Goal: Task Accomplishment & Management: Manage account settings

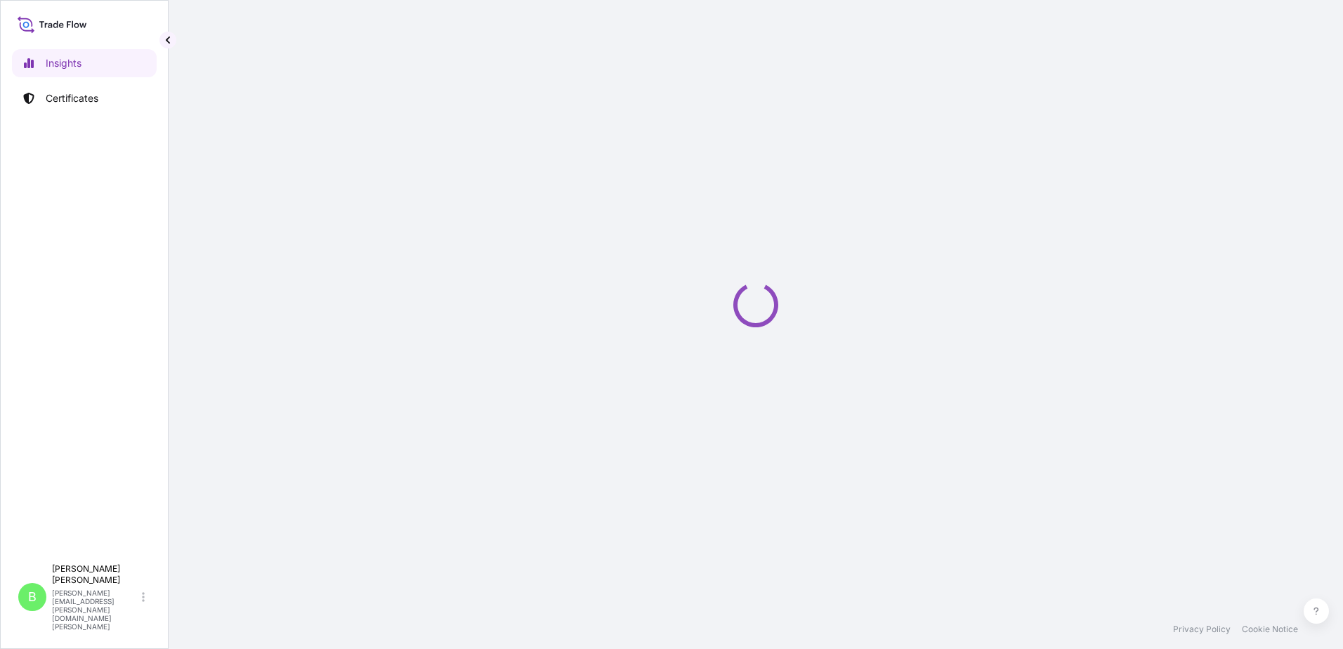
select select "2025"
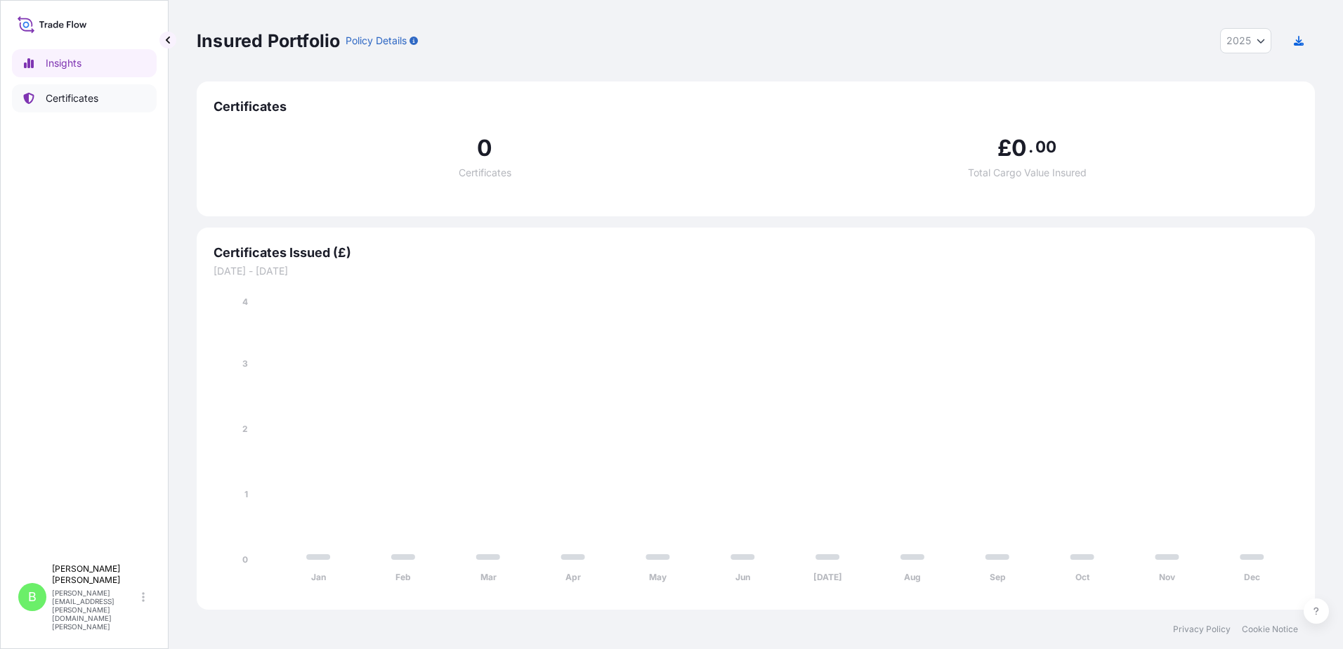
click at [77, 98] on p "Certificates" at bounding box center [72, 98] width 53 height 14
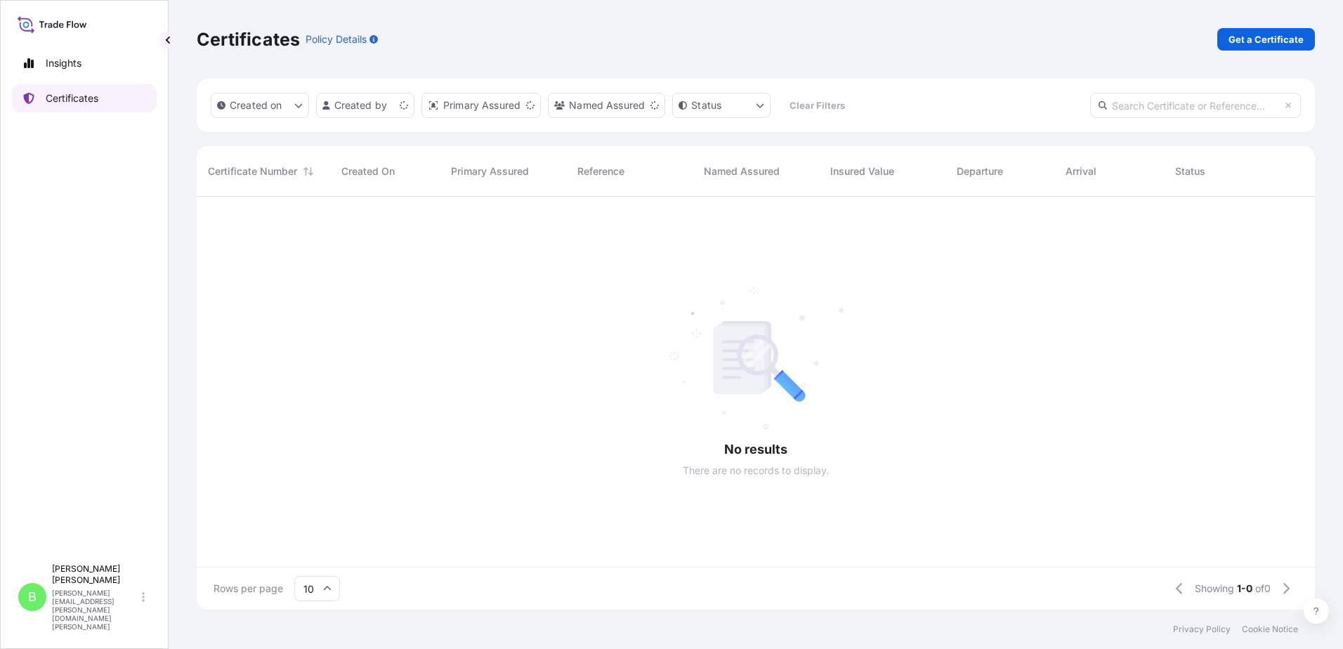
scroll to position [410, 1108]
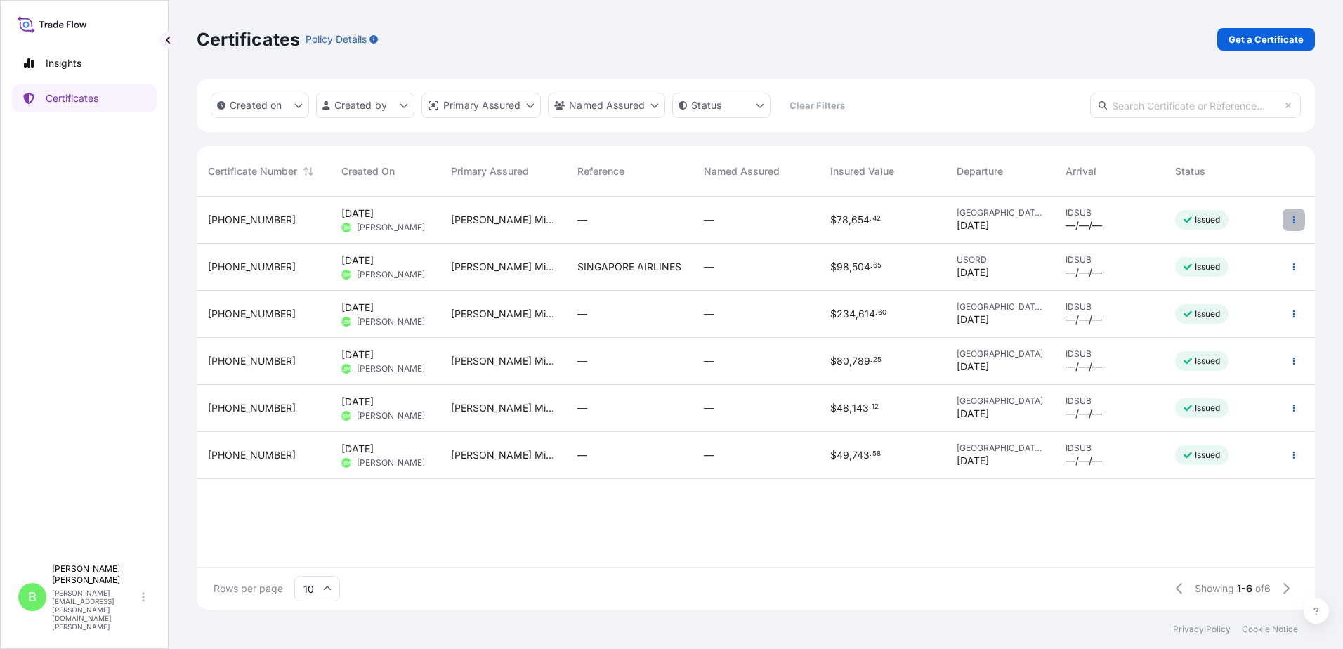
click at [1288, 216] on button "button" at bounding box center [1294, 220] width 22 height 22
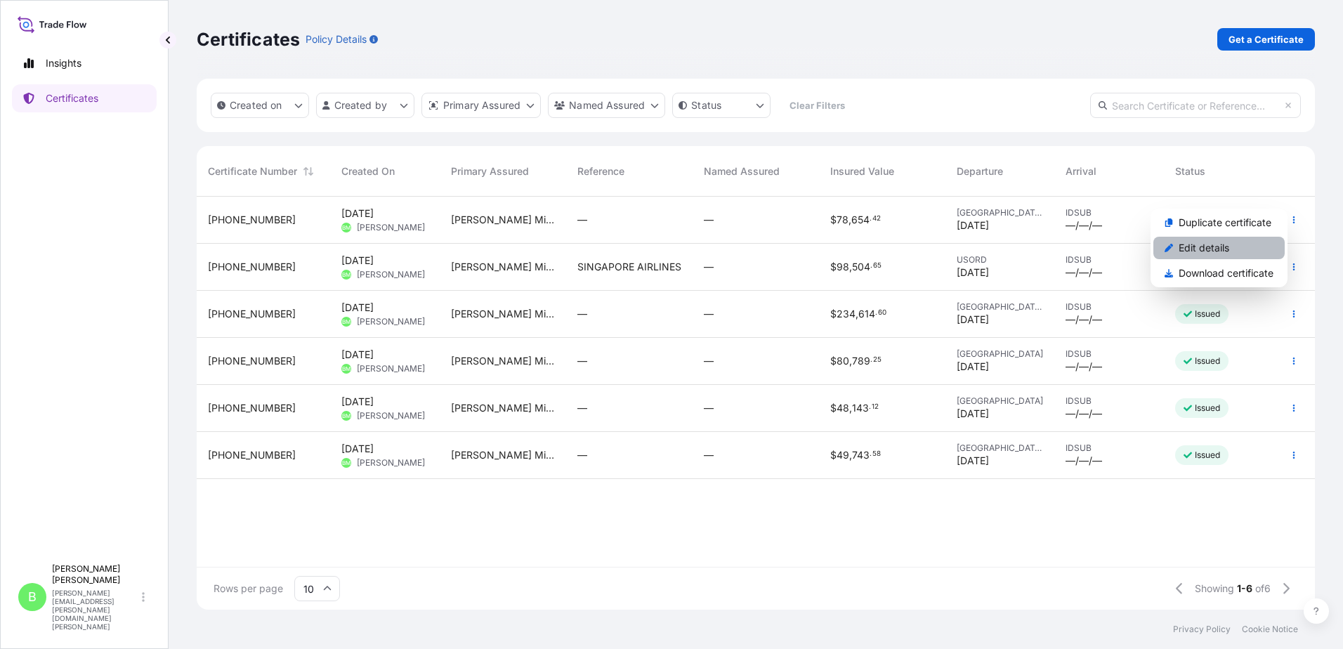
click at [1215, 247] on p "Edit details" at bounding box center [1204, 248] width 51 height 14
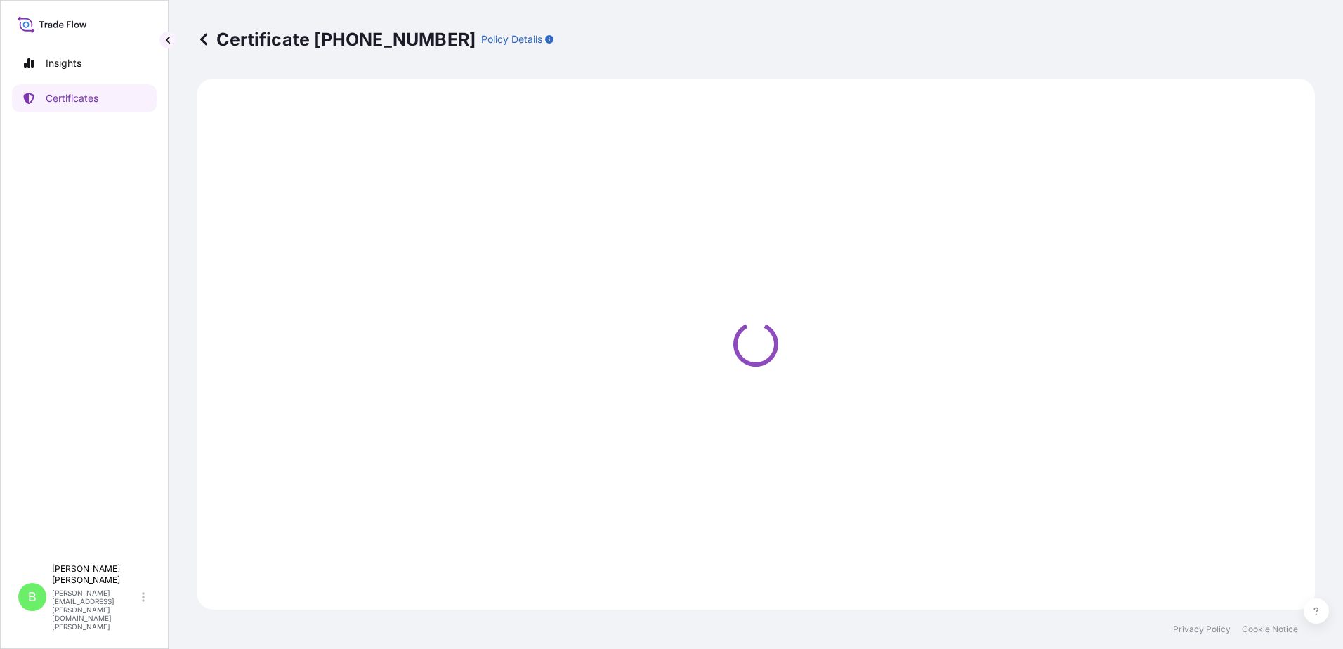
select select "Ocean Vessel"
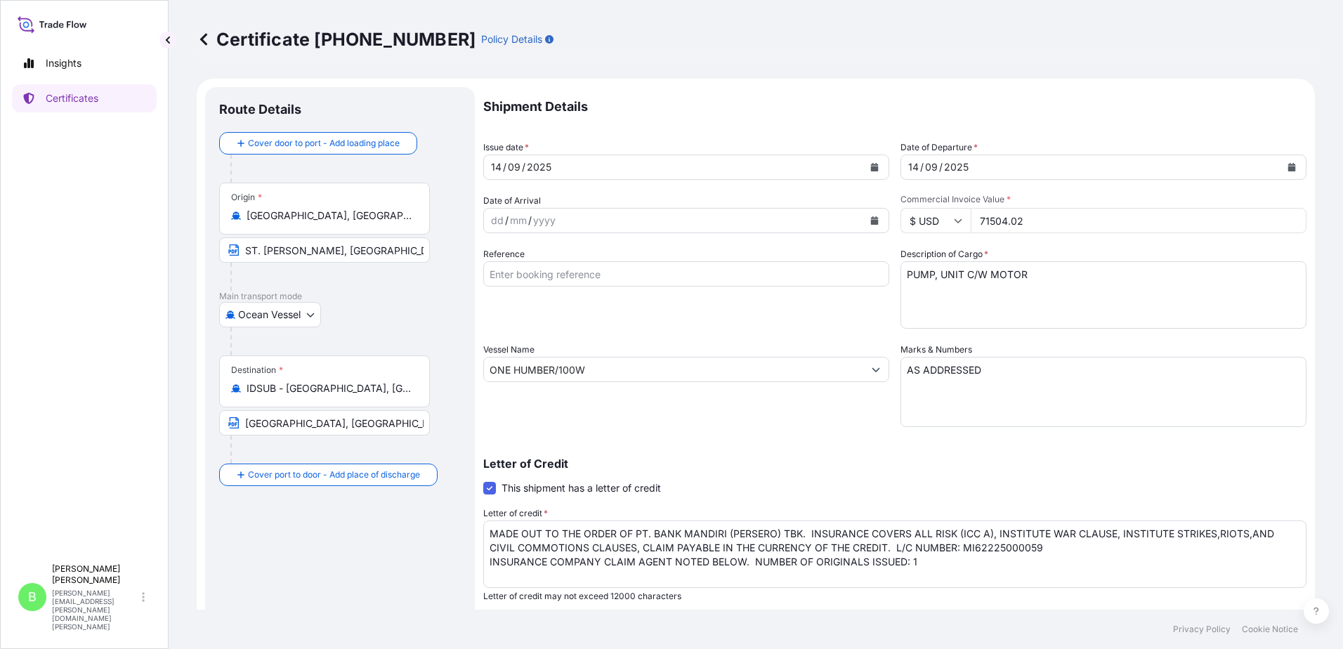
select select "31794"
click at [884, 547] on textarea "MADE OUT TO THE ORDER OF PT. BANK MANDIRI (PERSERO) TBK. INSURANCE COVERS ALL R…" at bounding box center [894, 554] width 823 height 67
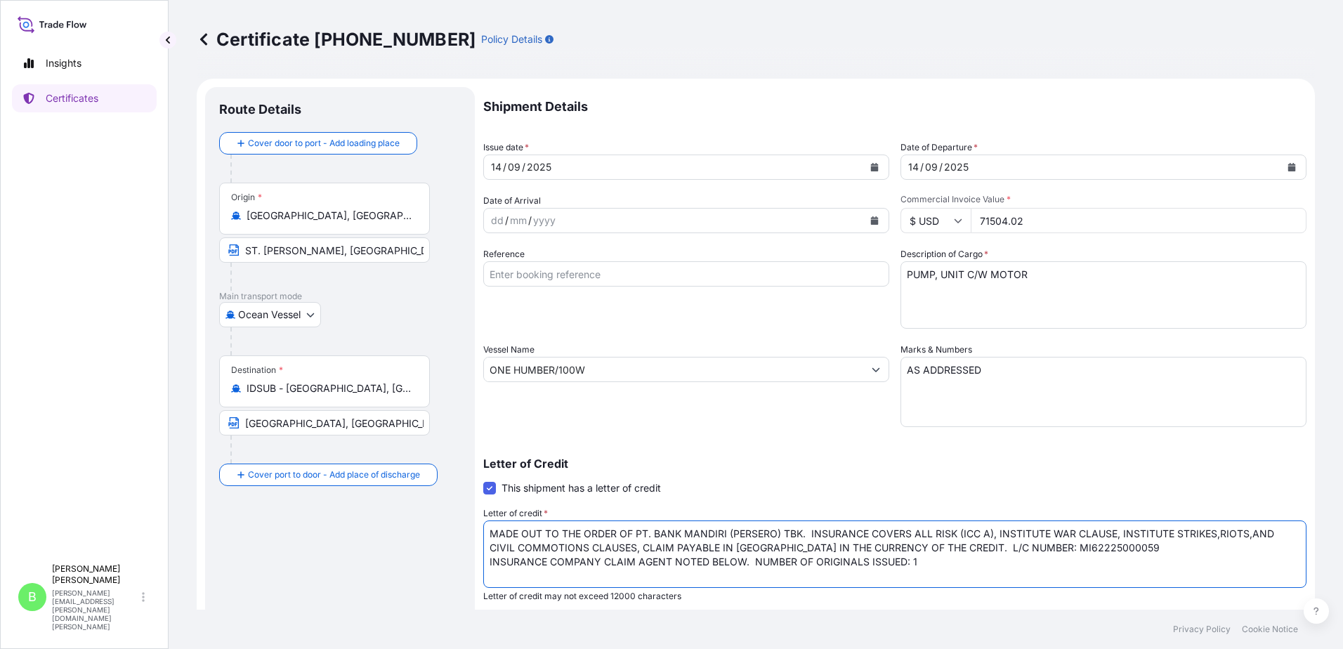
click at [917, 561] on textarea "MADE OUT TO THE ORDER OF PT. BANK MANDIRI (PERSERO) TBK. INSURANCE COVERS ALL R…" at bounding box center [894, 554] width 823 height 67
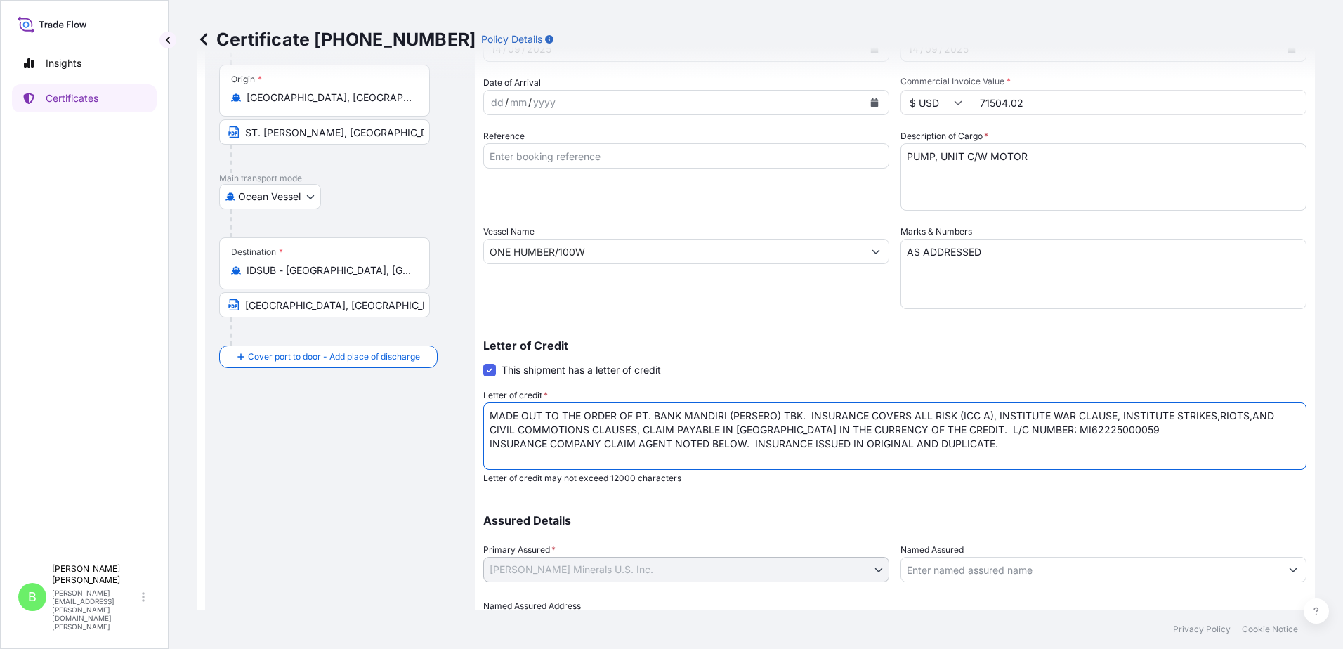
scroll to position [195, 0]
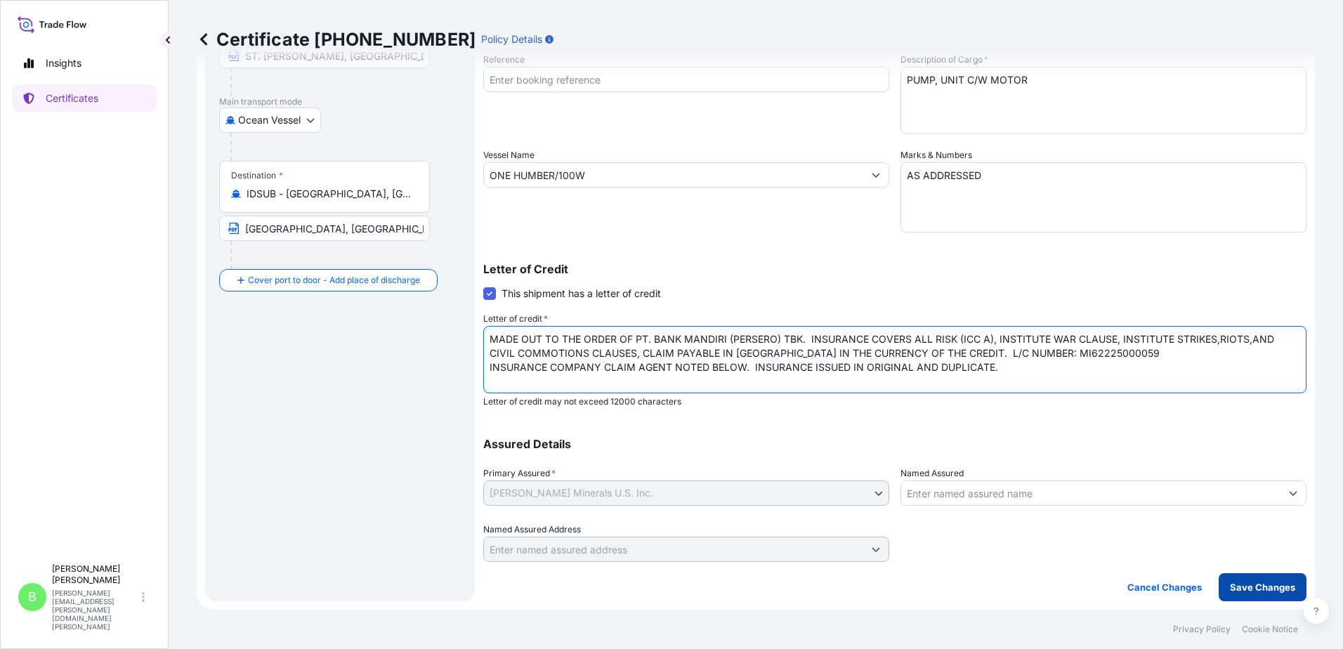
type textarea "MADE OUT TO THE ORDER OF PT. BANK MANDIRI (PERSERO) TBK. INSURANCE COVERS ALL R…"
click at [1264, 581] on p "Save Changes" at bounding box center [1262, 587] width 65 height 14
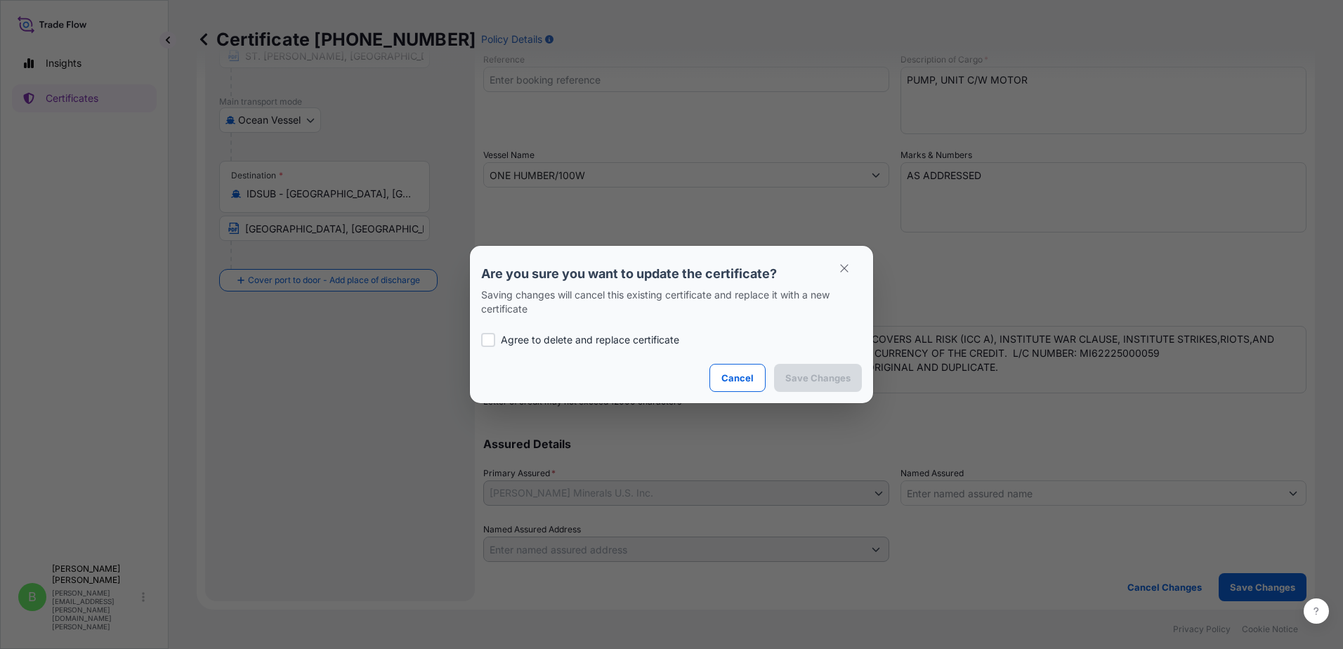
click at [490, 339] on div at bounding box center [488, 340] width 14 height 14
checkbox input "true"
click at [821, 377] on p "Save Changes" at bounding box center [817, 378] width 65 height 14
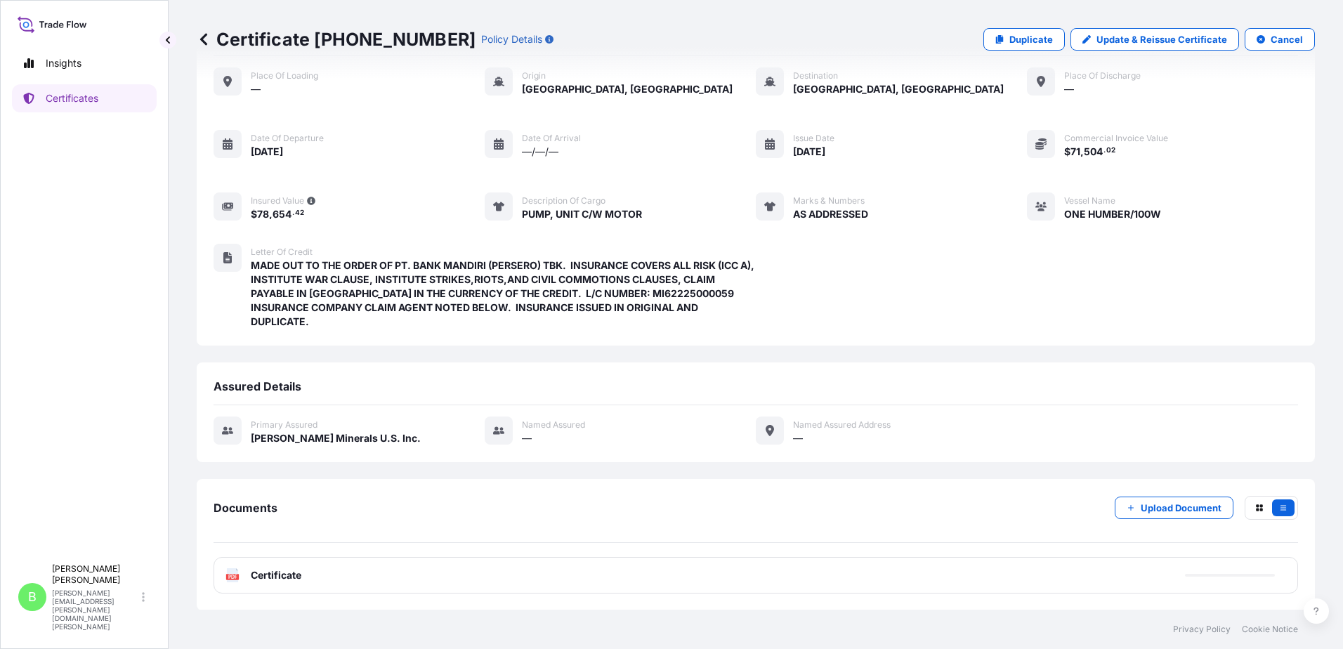
scroll to position [66, 0]
click at [270, 574] on span "Certificate" at bounding box center [276, 575] width 51 height 14
